Goal: Task Accomplishment & Management: Manage account settings

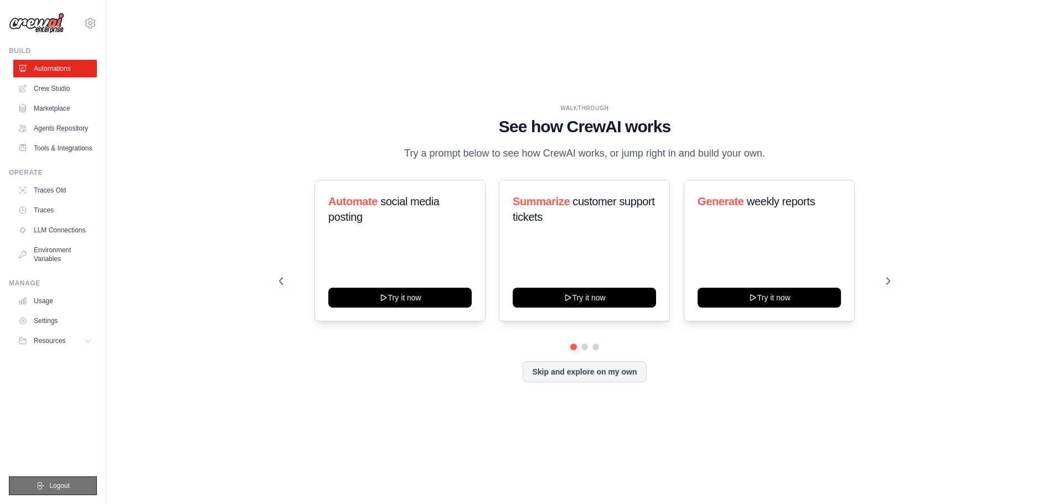
click at [50, 488] on span "Logout" at bounding box center [59, 485] width 20 height 9
click at [51, 87] on link "Crew Studio" at bounding box center [56, 89] width 84 height 18
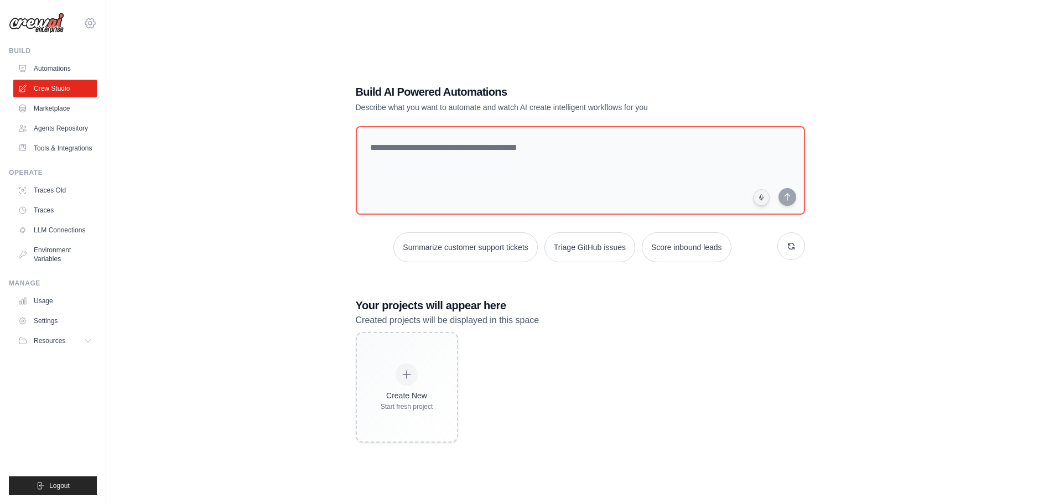
click at [90, 24] on icon at bounding box center [90, 23] width 13 height 13
click at [121, 75] on link "Settings" at bounding box center [138, 69] width 105 height 22
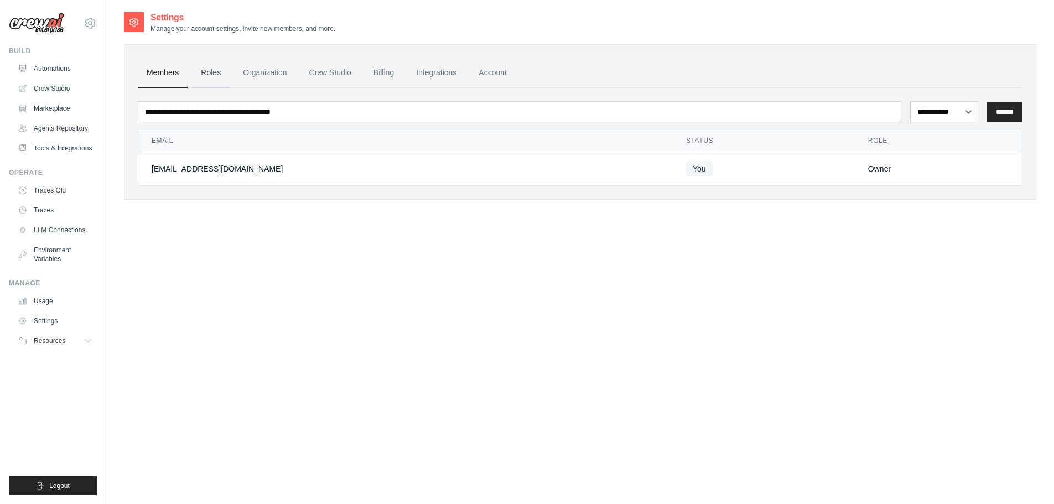
click at [214, 70] on link "Roles" at bounding box center [211, 73] width 38 height 30
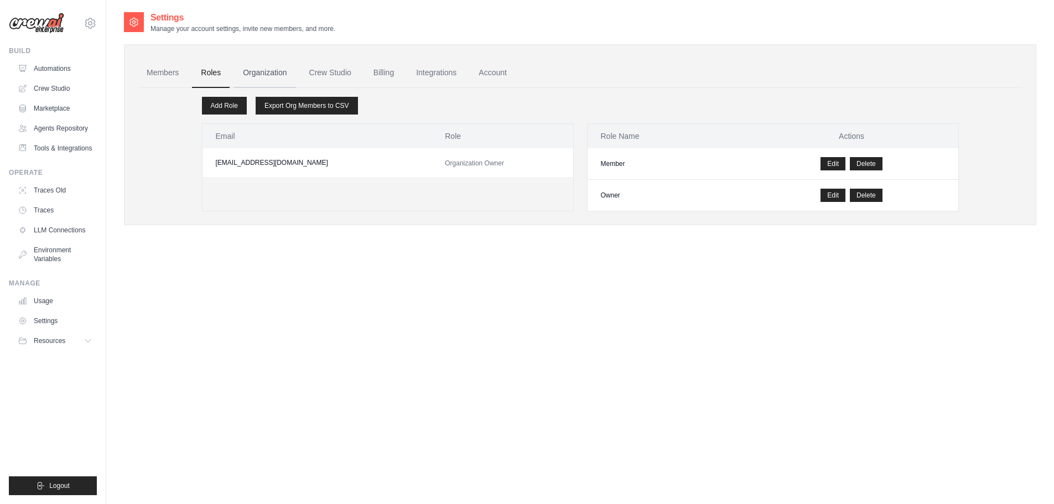
click at [265, 73] on link "Organization" at bounding box center [264, 73] width 61 height 30
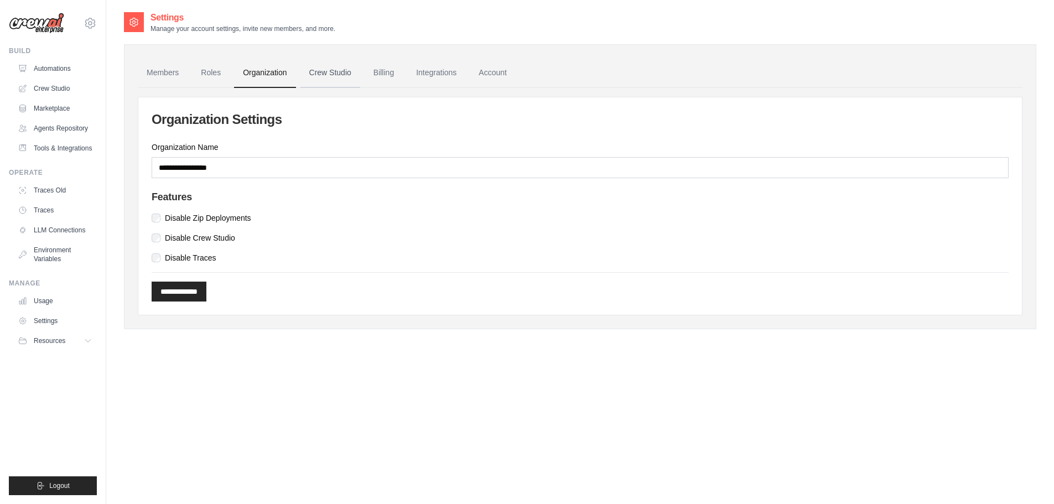
click at [329, 73] on link "Crew Studio" at bounding box center [330, 73] width 60 height 30
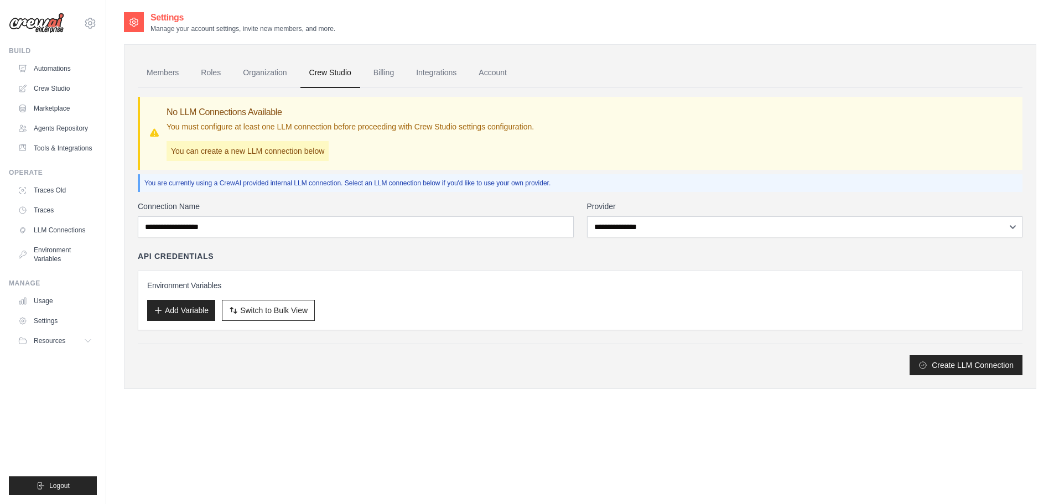
click at [395, 71] on link "Billing" at bounding box center [384, 73] width 38 height 30
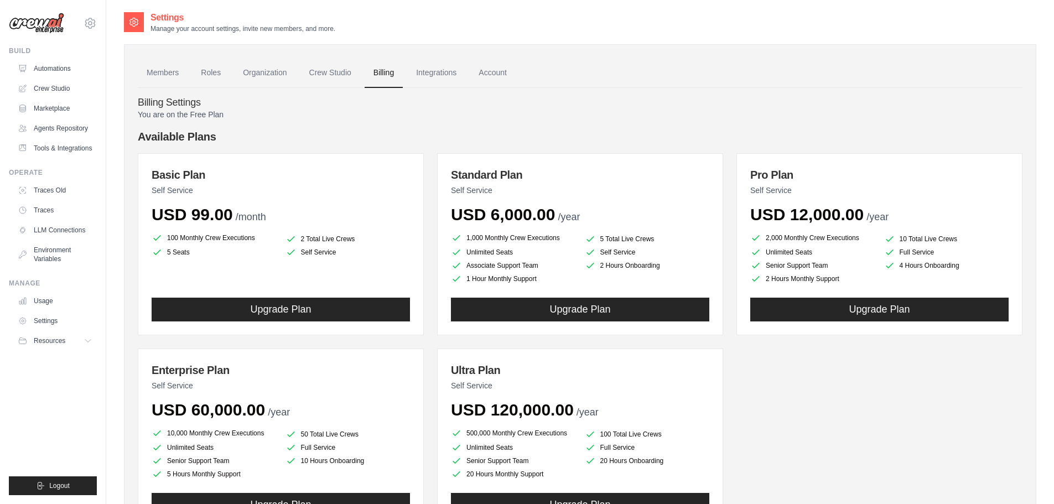
click at [459, 69] on link "Integrations" at bounding box center [436, 73] width 58 height 30
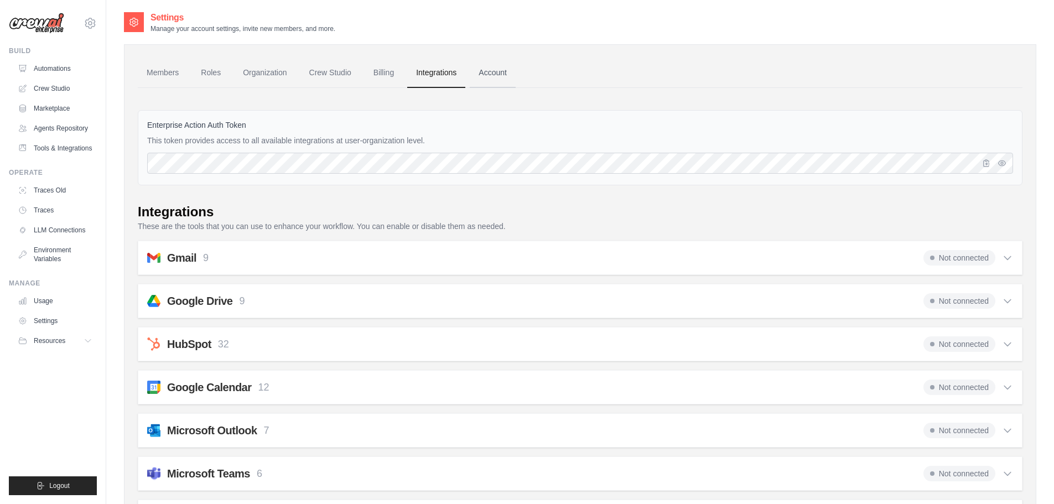
click at [504, 75] on link "Account" at bounding box center [493, 73] width 46 height 30
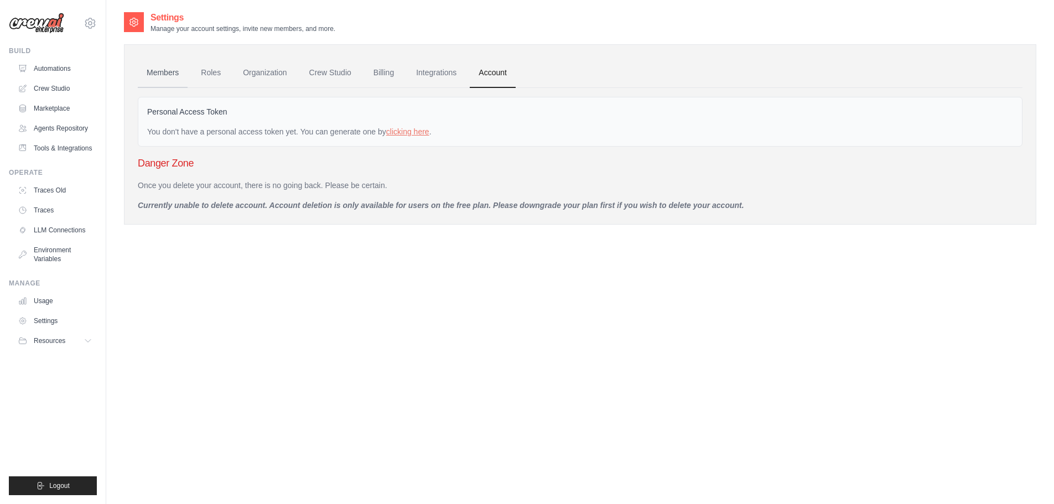
click at [160, 69] on link "Members" at bounding box center [163, 73] width 50 height 30
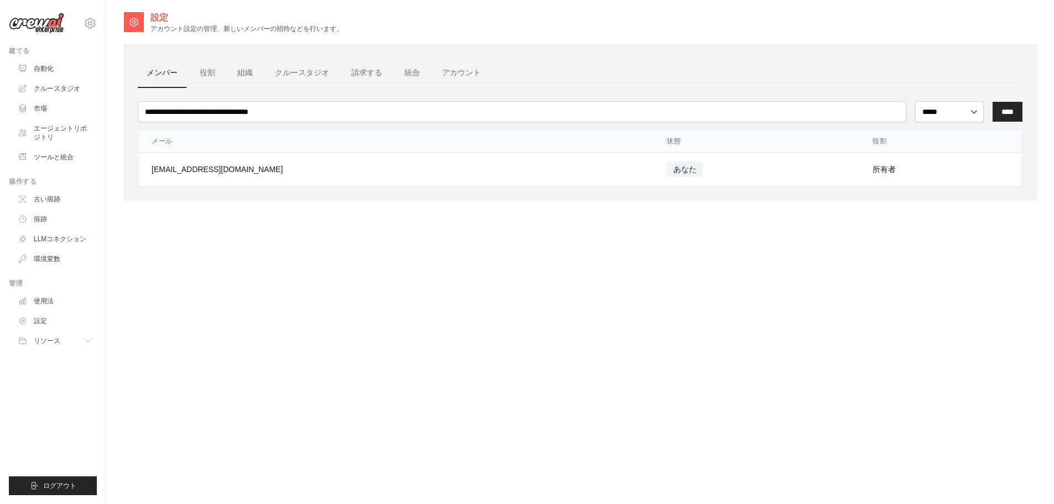
click at [473, 322] on div "設定 アカウント設定の管理、新しいメンバーの招待などを行います。 メンバー 役割 組織 クルースタジオ 請求する 統合 アカウント ***** **** **…" at bounding box center [580, 263] width 913 height 504
click at [210, 69] on font "役割" at bounding box center [207, 72] width 15 height 9
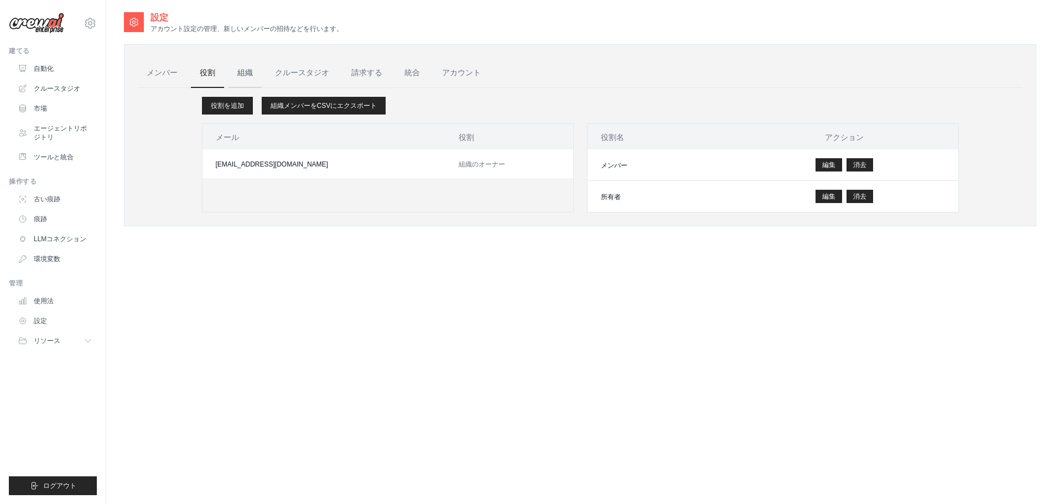
click at [247, 70] on font "組織" at bounding box center [244, 72] width 15 height 9
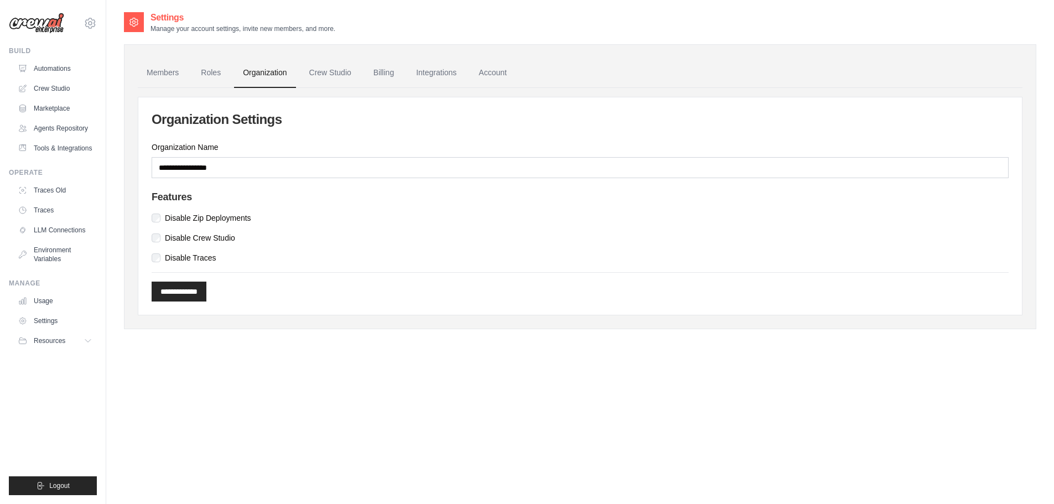
click at [559, 33] on div "Settings Manage your account settings, invite new members, and more." at bounding box center [580, 22] width 913 height 22
click at [350, 70] on link "Crew Studio" at bounding box center [330, 73] width 60 height 30
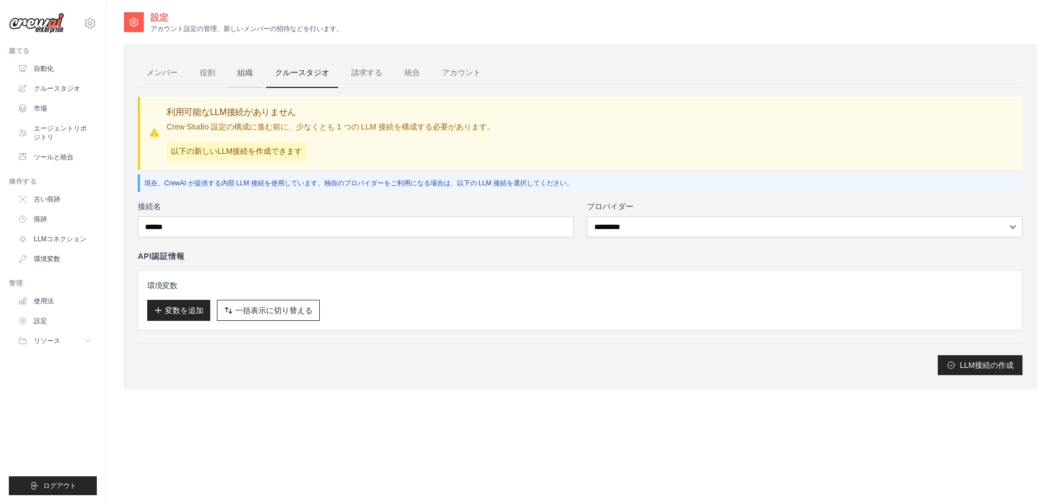
click at [243, 70] on font "組織" at bounding box center [244, 72] width 15 height 9
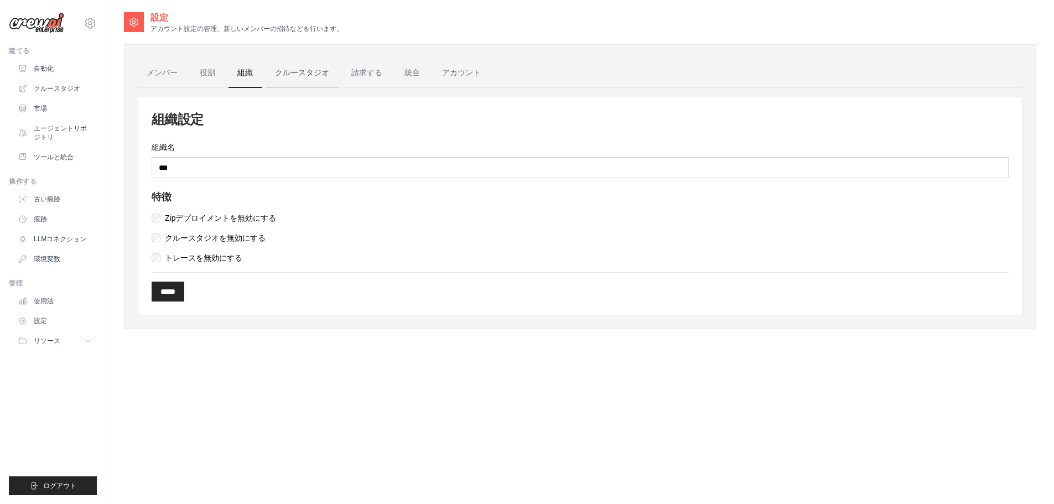
click at [302, 73] on font "クルースタジオ" at bounding box center [302, 72] width 54 height 9
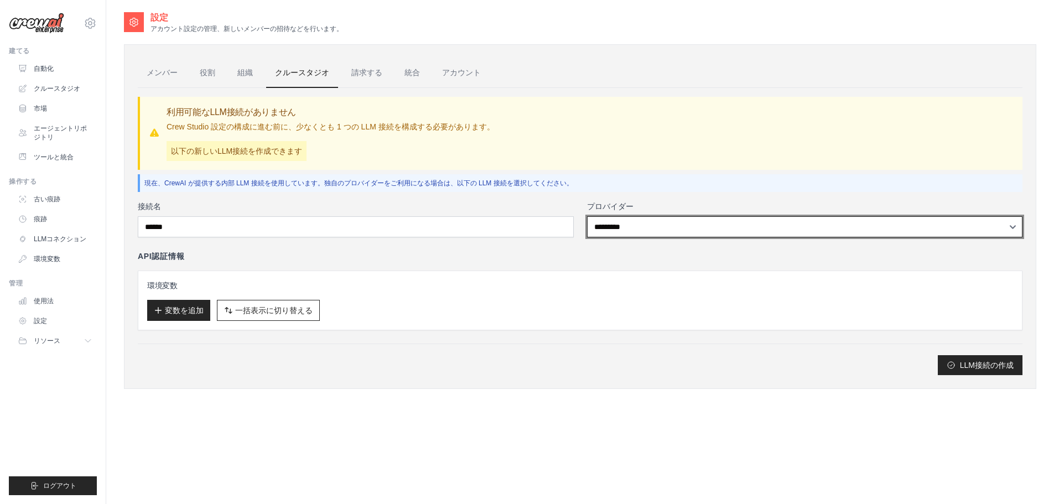
click at [615, 223] on select "********* ****** **** **" at bounding box center [805, 226] width 436 height 21
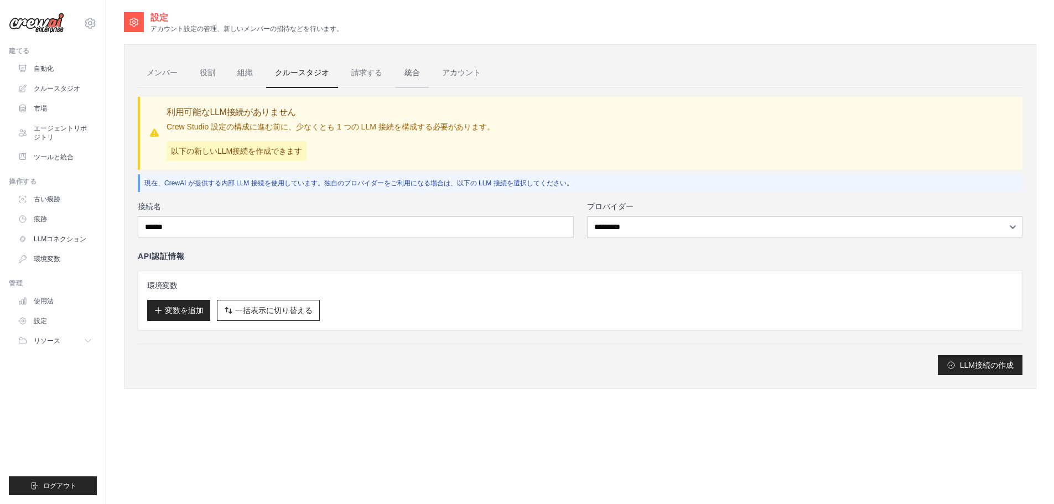
click at [405, 75] on font "統合" at bounding box center [412, 72] width 15 height 9
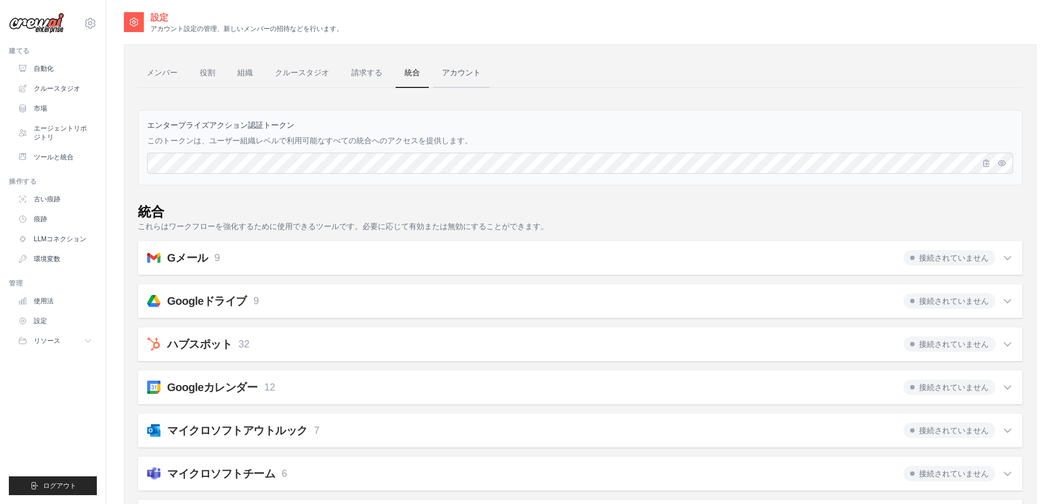
click at [455, 70] on font "アカウント" at bounding box center [461, 72] width 39 height 9
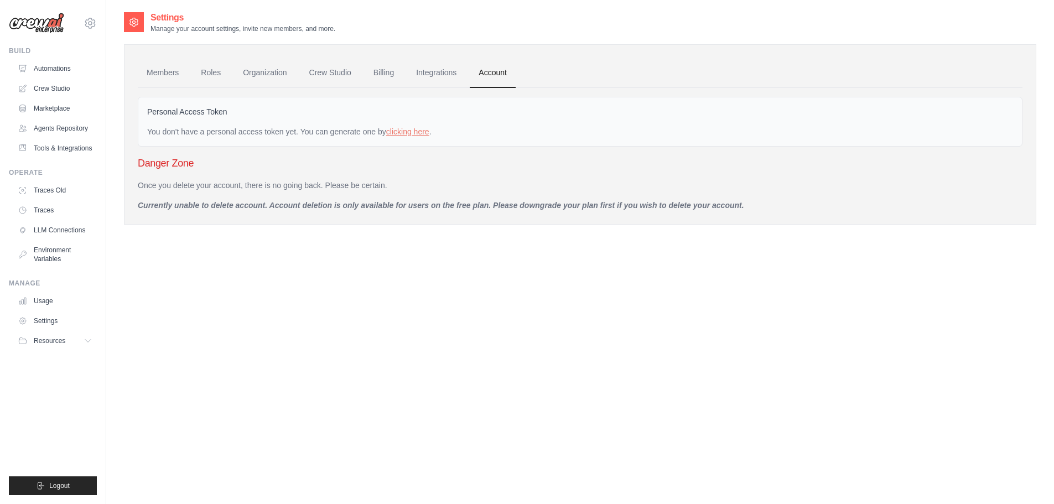
click at [637, 34] on div "Members Roles Organization Crew Studio Billing Integrations Account Personal Ac…" at bounding box center [580, 128] width 913 height 191
click at [40, 330] on link "Settings" at bounding box center [56, 321] width 84 height 18
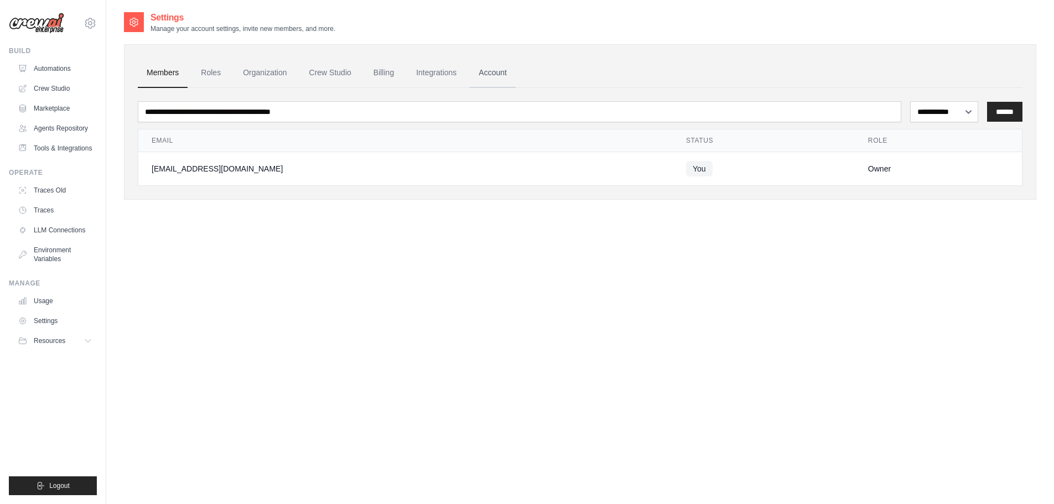
click at [514, 74] on link "Account" at bounding box center [493, 73] width 46 height 30
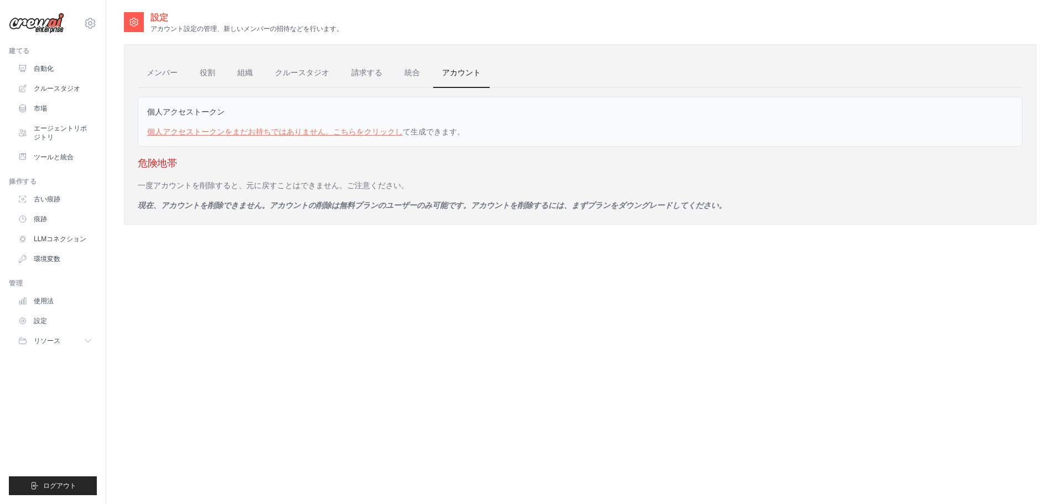
click at [550, 315] on div "設定 アカウント設定の管理、新しいメンバーの招待などを行います。 メンバー 役割 組織 クルースタジオ 請求する 統合 アカウント 個人アクセストークン 個人…" at bounding box center [580, 263] width 913 height 504
click at [364, 75] on font "請求する" at bounding box center [366, 72] width 31 height 9
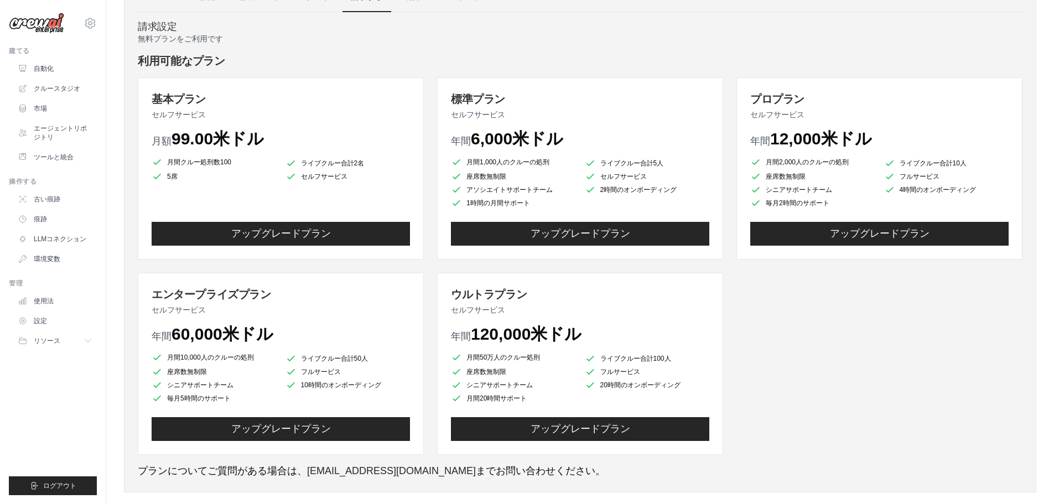
scroll to position [94, 0]
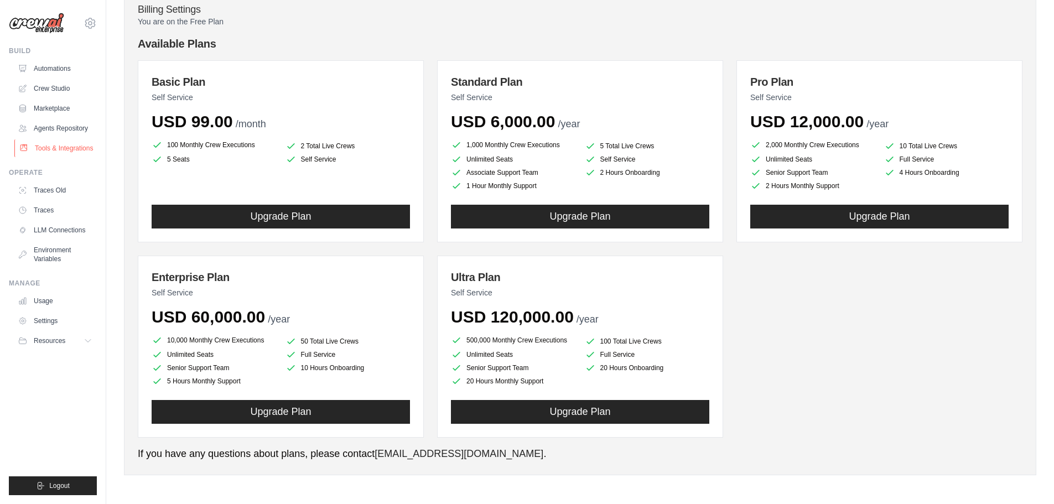
click at [44, 151] on link "Tools & Integrations" at bounding box center [56, 148] width 84 height 18
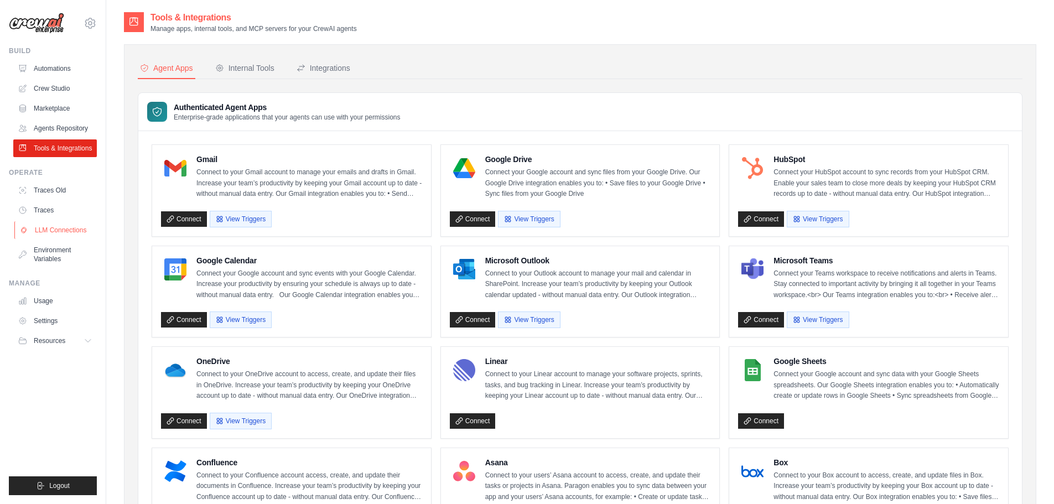
click at [54, 237] on link "LLM Connections" at bounding box center [56, 230] width 84 height 18
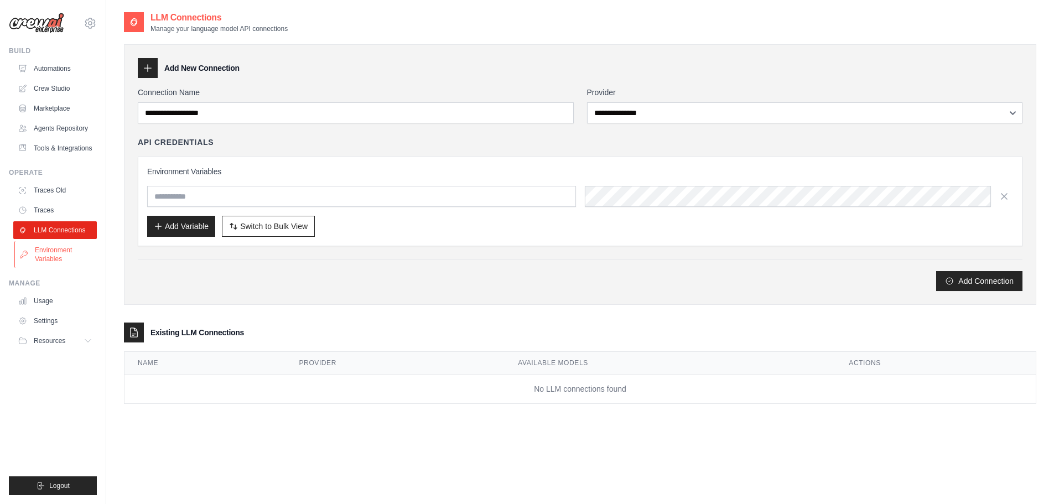
click at [49, 261] on link "Environment Variables" at bounding box center [56, 254] width 84 height 27
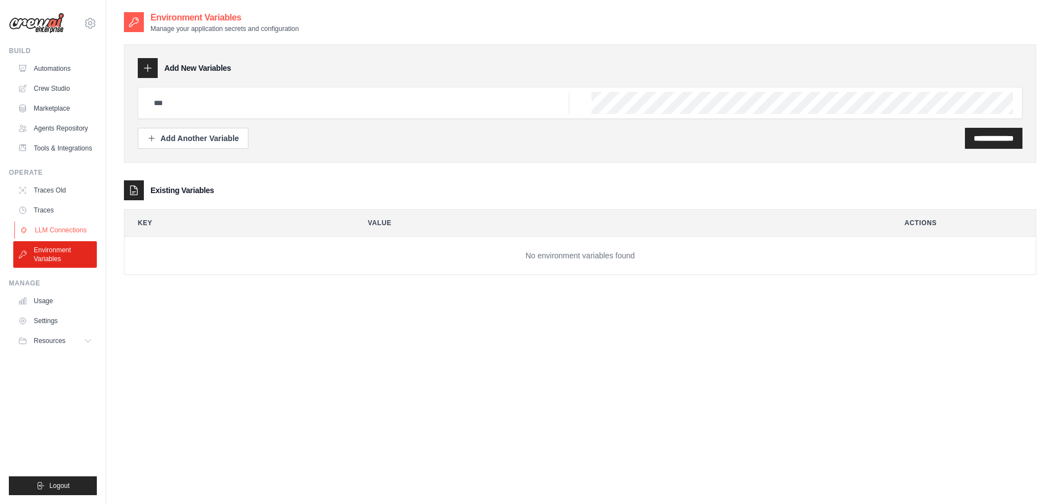
click at [48, 239] on link "LLM Connections" at bounding box center [56, 230] width 84 height 18
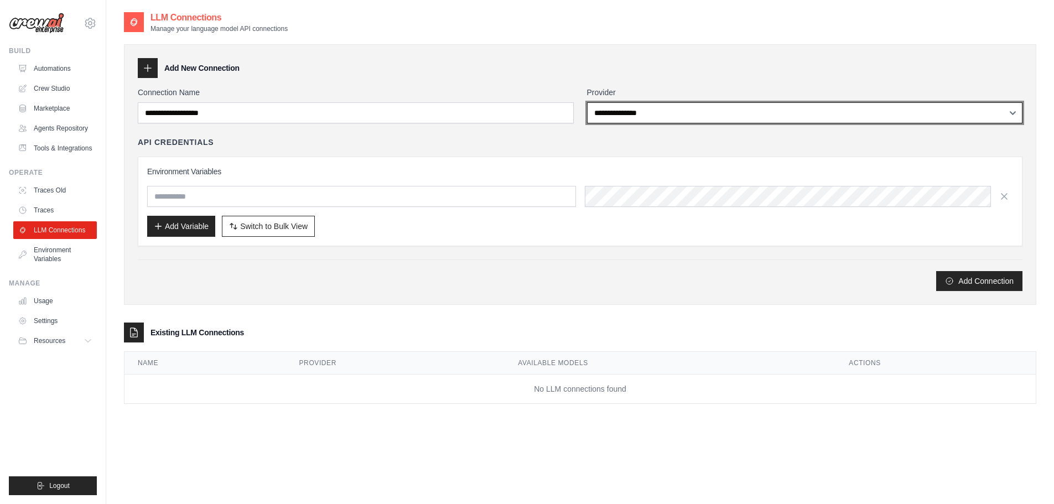
click at [690, 109] on select "**********" at bounding box center [805, 112] width 436 height 21
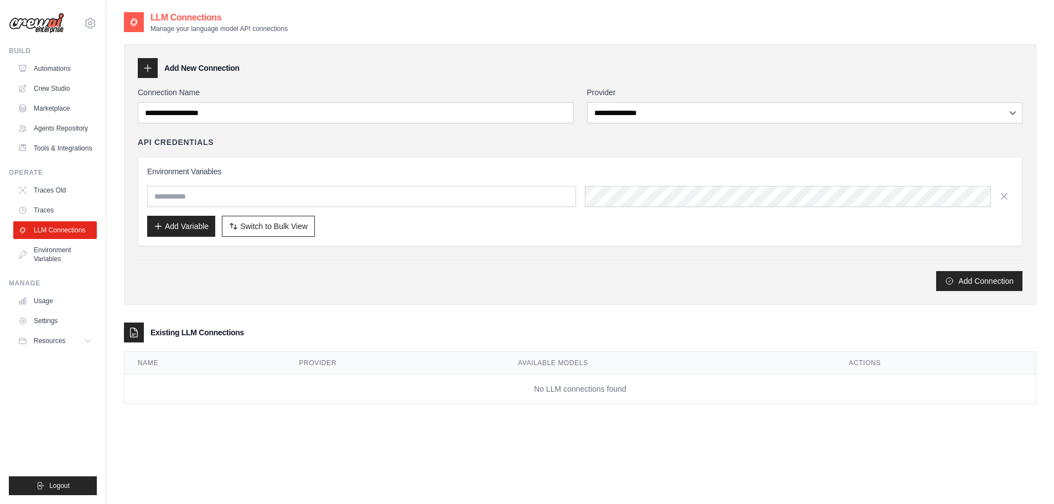
click at [483, 284] on div "Add Connection" at bounding box center [580, 281] width 885 height 20
click at [41, 307] on link "Usage" at bounding box center [56, 301] width 84 height 18
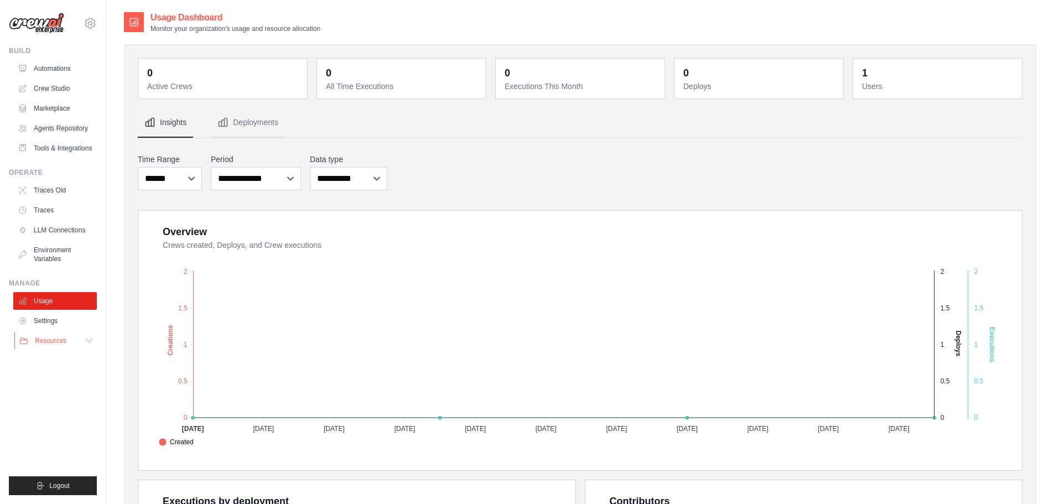
click at [41, 345] on span "Resources" at bounding box center [51, 340] width 32 height 9
click at [56, 132] on link "Agents Repository" at bounding box center [56, 129] width 84 height 18
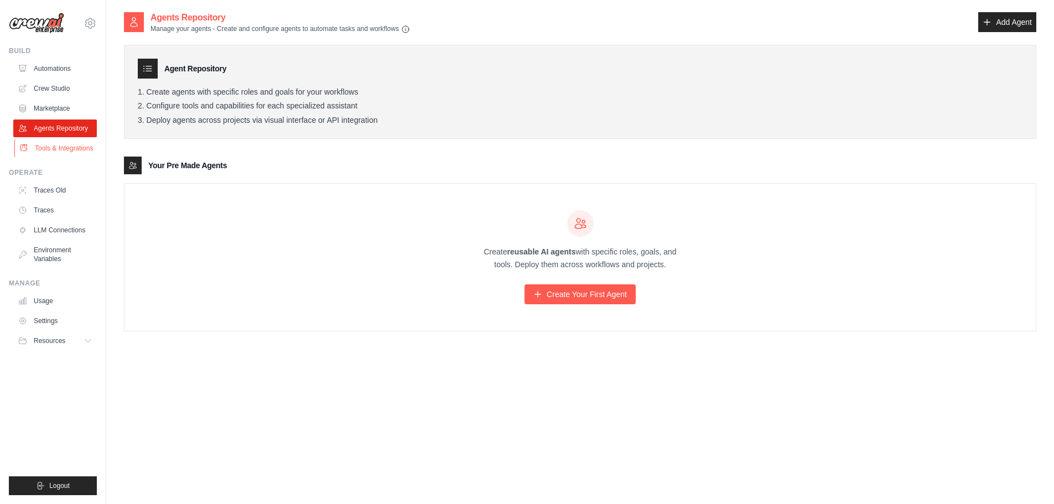
click at [47, 156] on link "Tools & Integrations" at bounding box center [56, 148] width 84 height 18
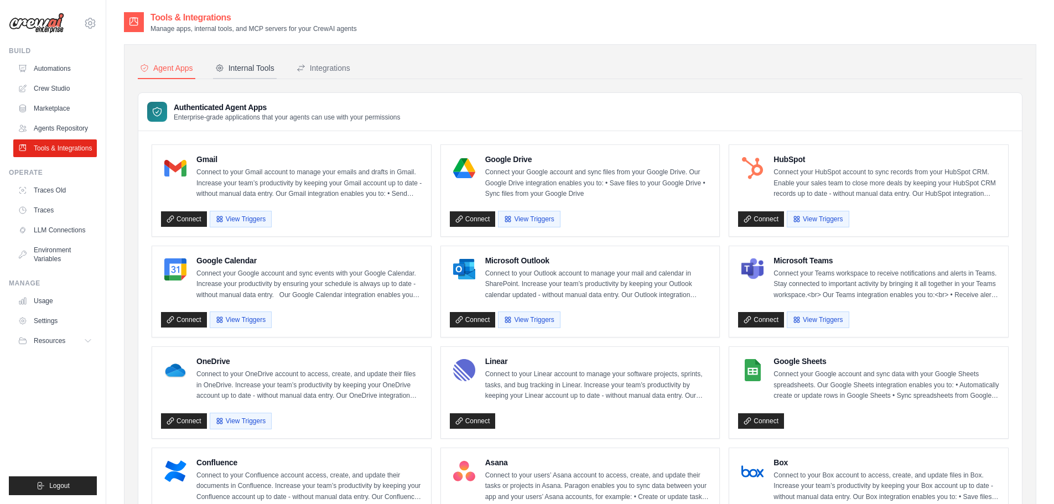
click at [252, 70] on div "Internal Tools" at bounding box center [244, 68] width 59 height 11
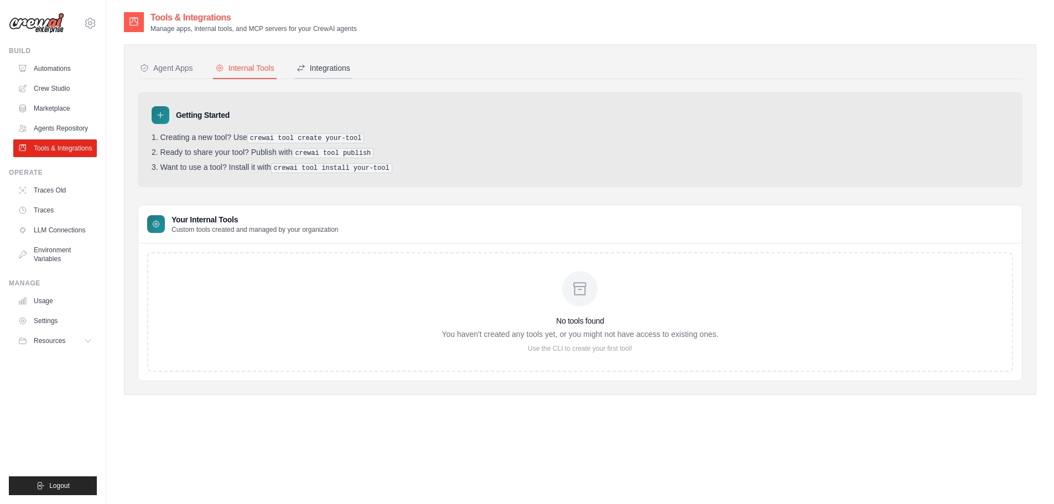
click at [329, 61] on button "Integrations" at bounding box center [323, 68] width 58 height 21
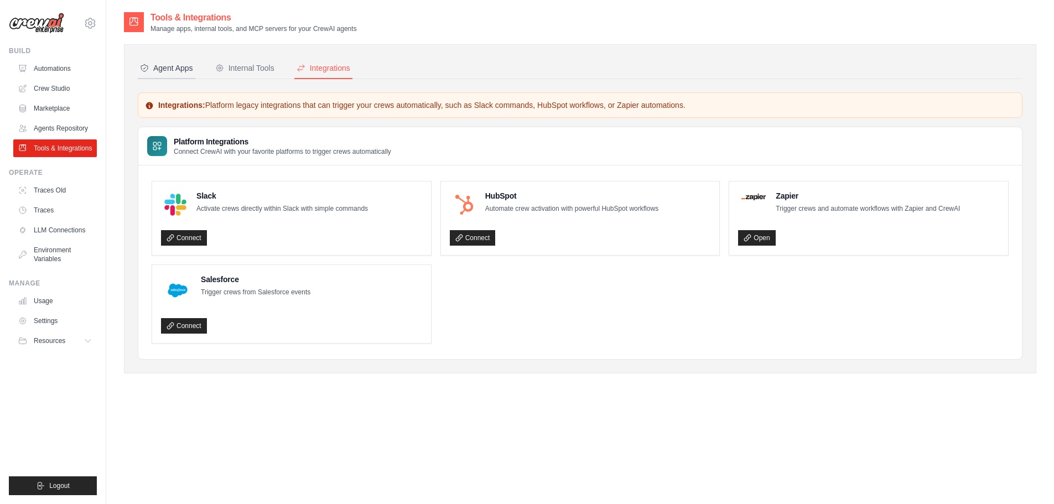
click at [173, 75] on button "Agent Apps" at bounding box center [167, 68] width 58 height 21
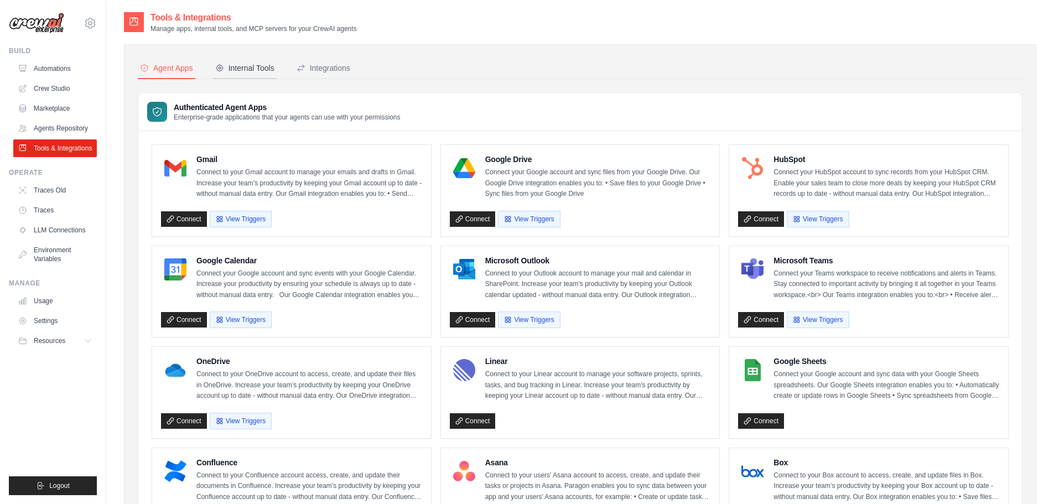
click at [253, 72] on div "Internal Tools" at bounding box center [244, 68] width 59 height 11
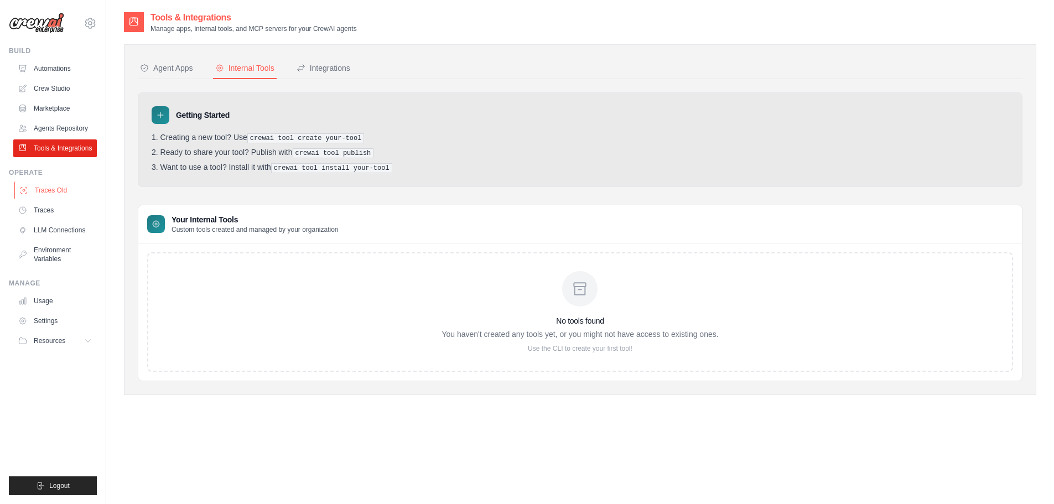
click at [51, 198] on link "Traces Old" at bounding box center [56, 191] width 84 height 18
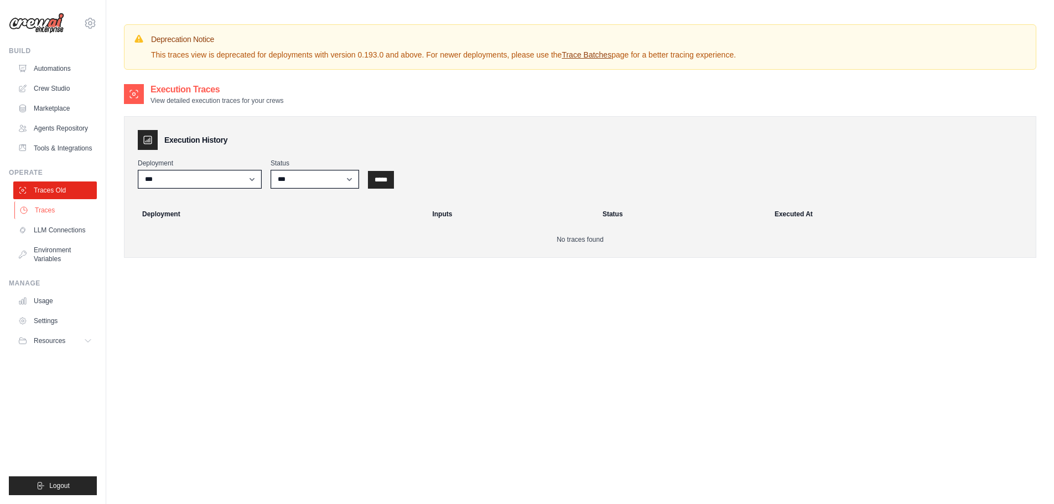
click at [38, 218] on link "Traces" at bounding box center [56, 210] width 84 height 18
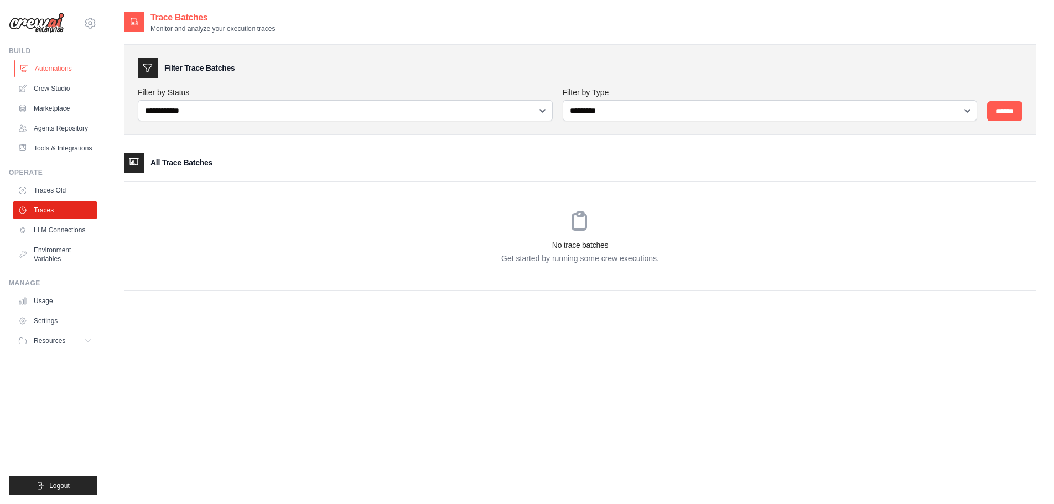
click at [44, 70] on link "Automations" at bounding box center [56, 69] width 84 height 18
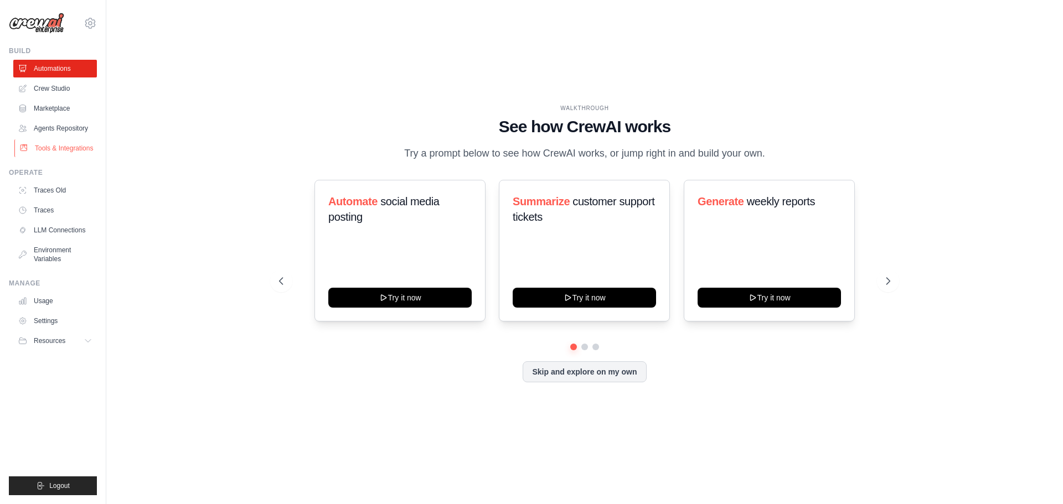
click at [54, 157] on link "Tools & Integrations" at bounding box center [56, 148] width 84 height 18
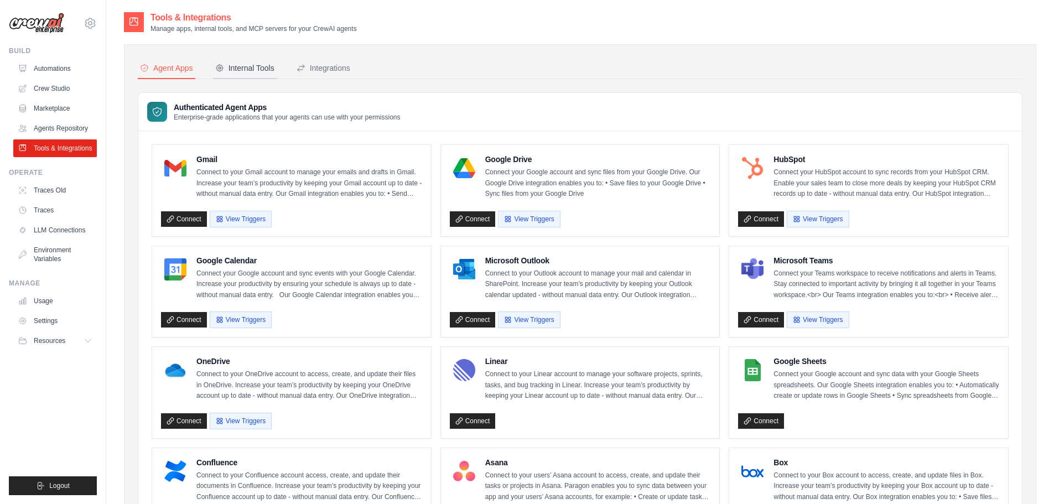
click at [252, 67] on div "Internal Tools" at bounding box center [244, 68] width 59 height 11
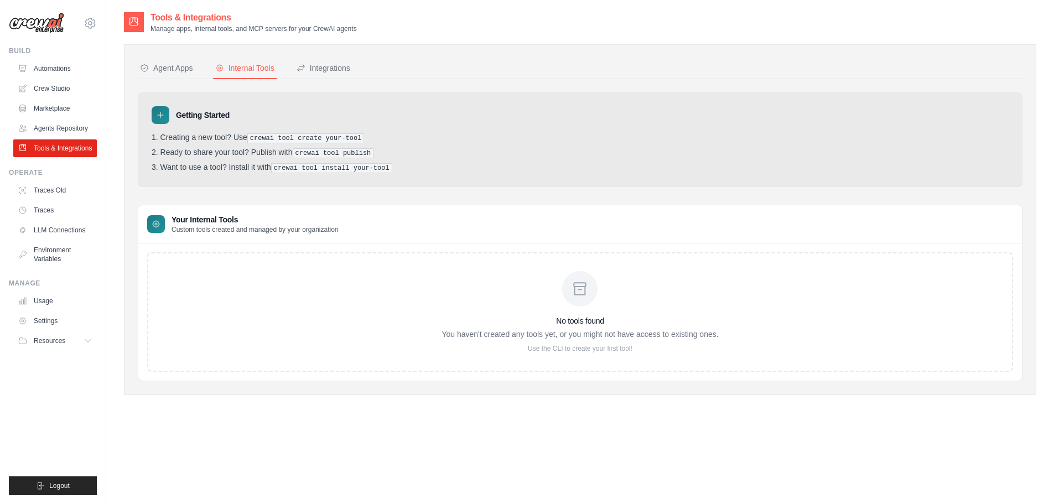
click at [572, 288] on icon at bounding box center [580, 289] width 18 height 18
click at [218, 232] on p "Custom tools created and managed by your organization" at bounding box center [255, 229] width 167 height 9
click at [220, 268] on div "No tools found You haven't created any tools yet, or you might not have access …" at bounding box center [580, 312] width 866 height 120
click at [507, 305] on div "No tools found You haven't created any tools yet, or you might not have access …" at bounding box center [580, 312] width 277 height 82
click at [320, 69] on div "Integrations" at bounding box center [324, 68] width 54 height 11
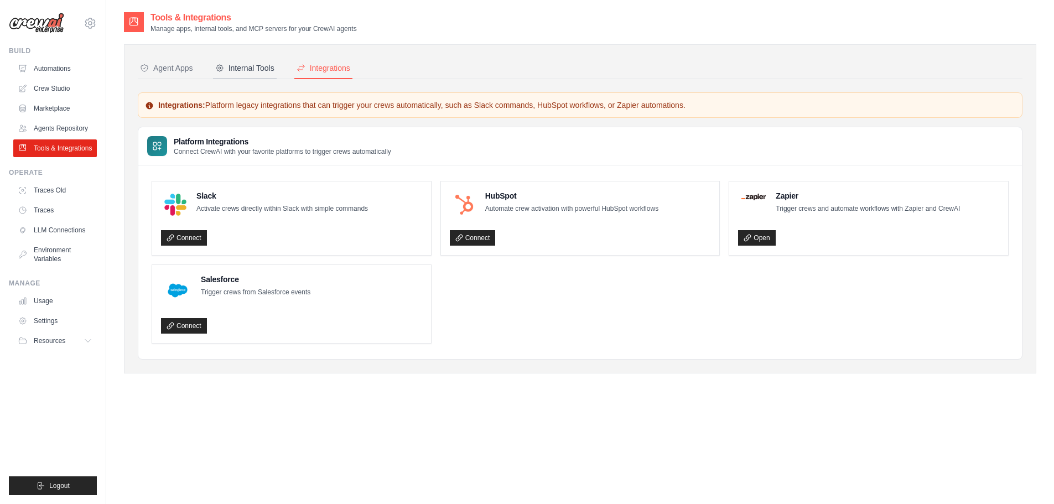
click at [248, 68] on div "Internal Tools" at bounding box center [244, 68] width 59 height 11
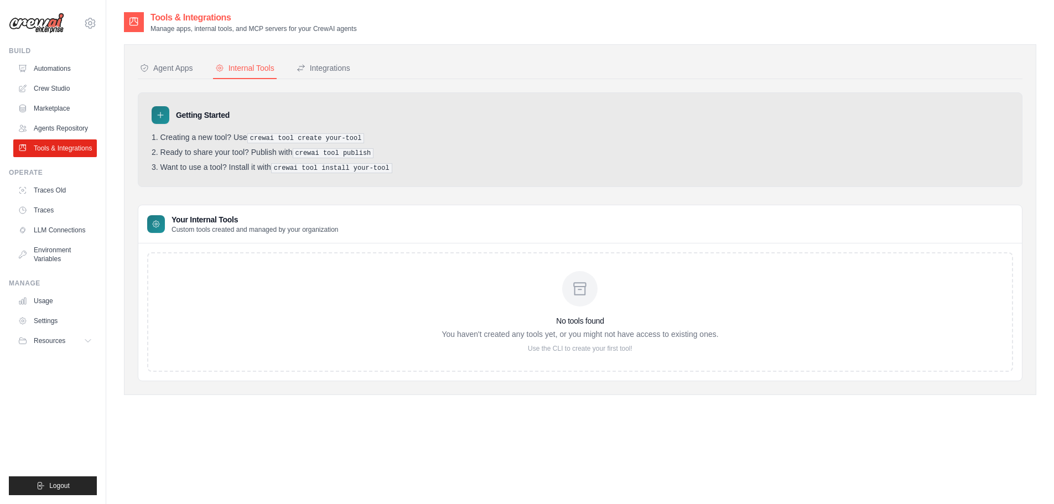
click at [512, 316] on h3 "No tools found" at bounding box center [580, 320] width 277 height 11
click at [572, 290] on icon at bounding box center [580, 289] width 18 height 18
click at [369, 296] on div "No tools found You haven't created any tools yet, or you might not have access …" at bounding box center [580, 312] width 866 height 120
click at [175, 220] on h3 "Your Internal Tools" at bounding box center [255, 219] width 167 height 11
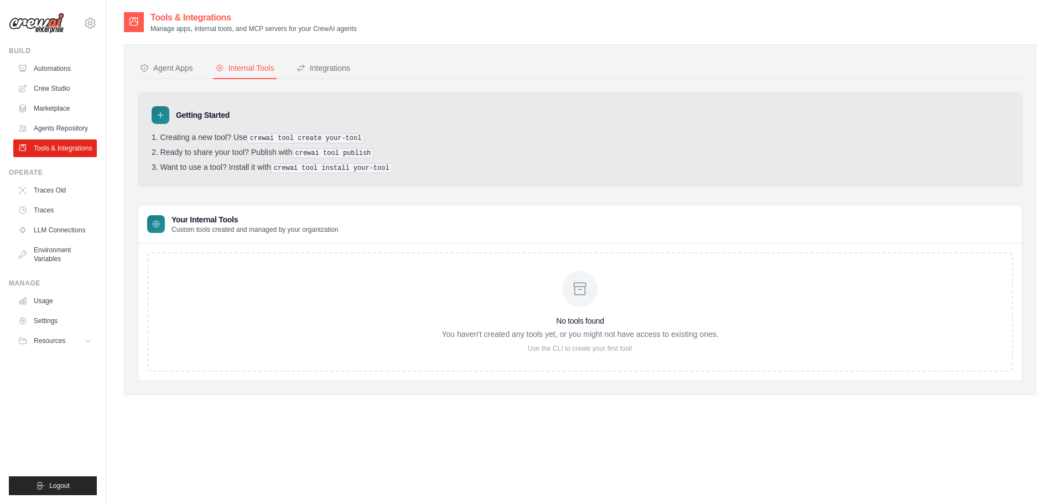
click at [207, 154] on li "Ready to share your tool? Publish with crewai tool publish" at bounding box center [580, 153] width 857 height 11
click at [47, 132] on link "Agents Repository" at bounding box center [56, 129] width 84 height 18
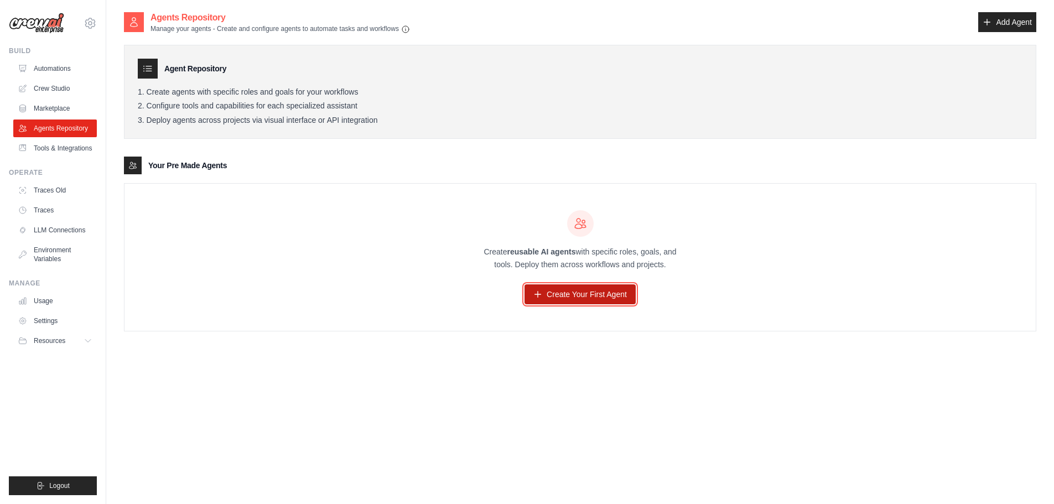
click at [575, 296] on link "Create Your First Agent" at bounding box center [580, 294] width 111 height 20
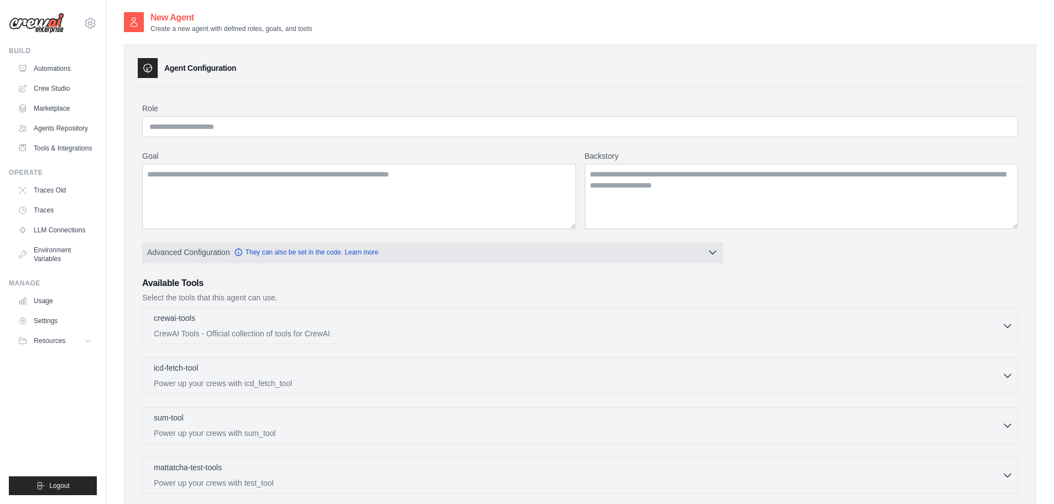
click at [595, 249] on button "Advanced Configuration They can also be set in the code. Learn more" at bounding box center [433, 252] width 580 height 20
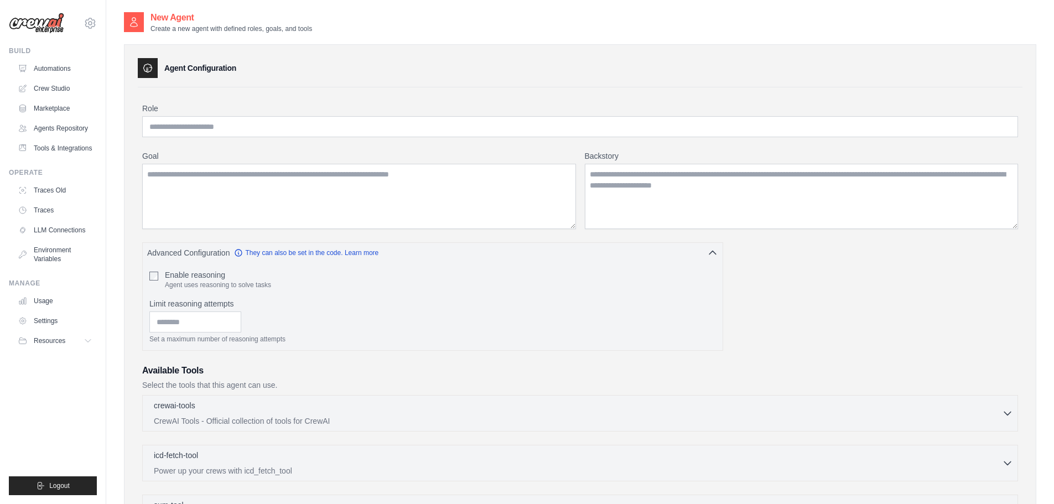
click at [337, 101] on div "Role Goal [GEOGRAPHIC_DATA] Advanced Configuration They can also be set in the …" at bounding box center [580, 404] width 885 height 635
